Goal: Find contact information: Find contact information

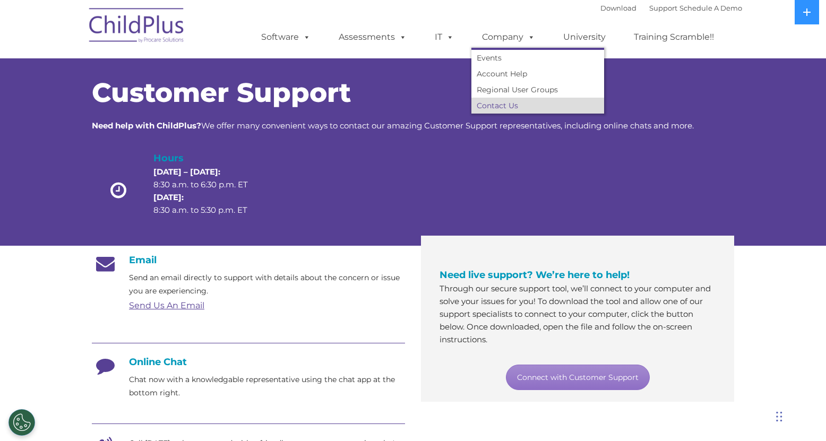
click at [523, 106] on link "Contact Us" at bounding box center [537, 106] width 133 height 16
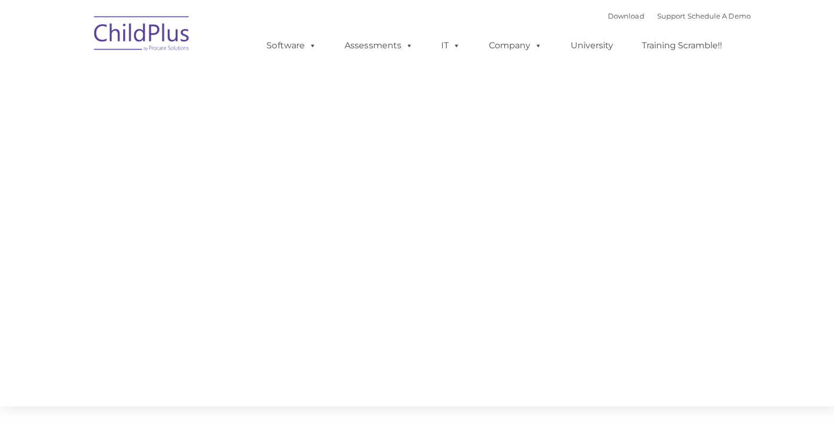
type input ""
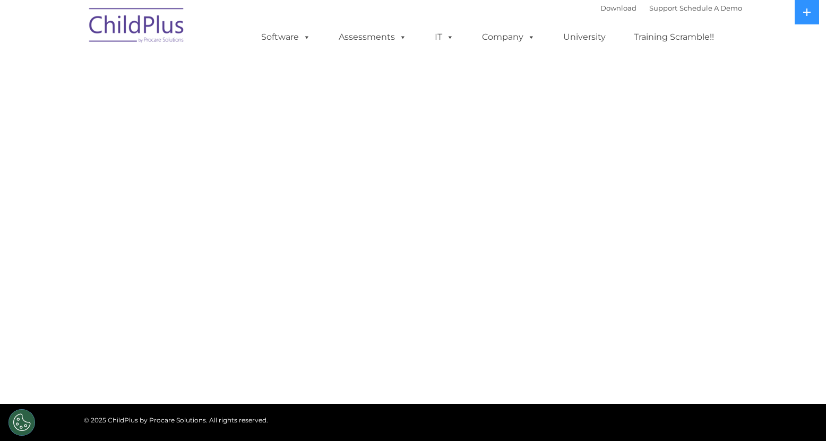
select select "MEDIUM"
